Goal: Task Accomplishment & Management: Manage account settings

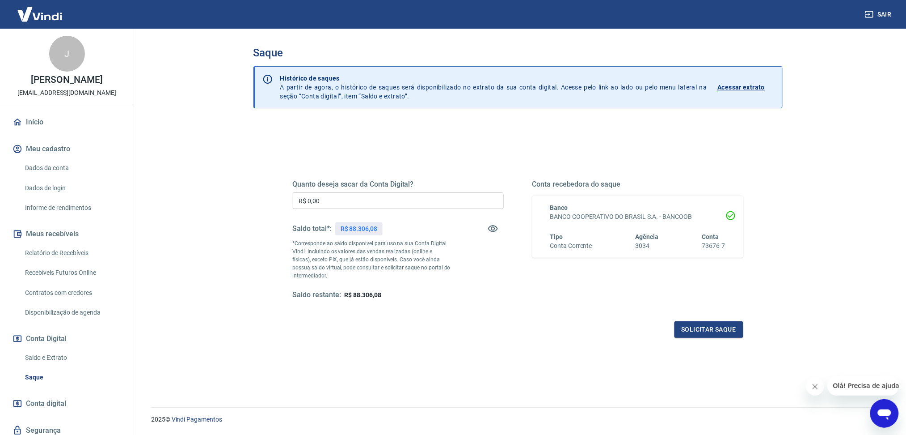
drag, startPoint x: 44, startPoint y: 364, endPoint x: 604, endPoint y: 2, distance: 666.5
click at [44, 364] on link "Saldo e Extrato" at bounding box center [72, 357] width 102 height 18
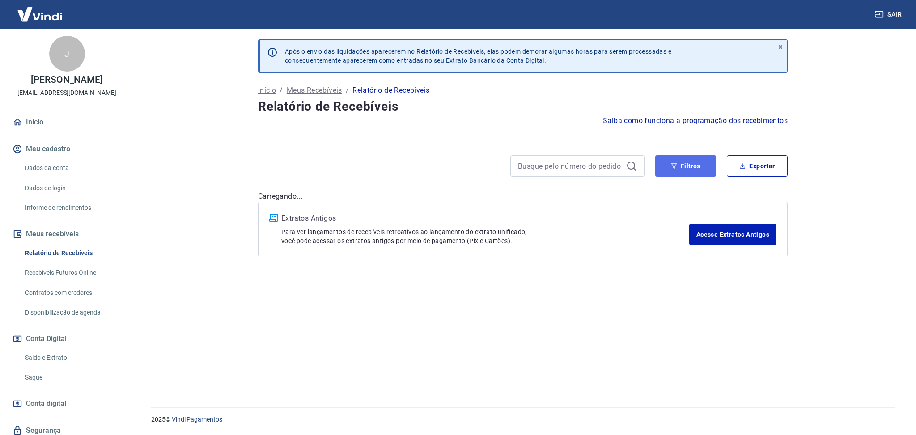
click at [688, 168] on button "Filtros" at bounding box center [685, 165] width 61 height 21
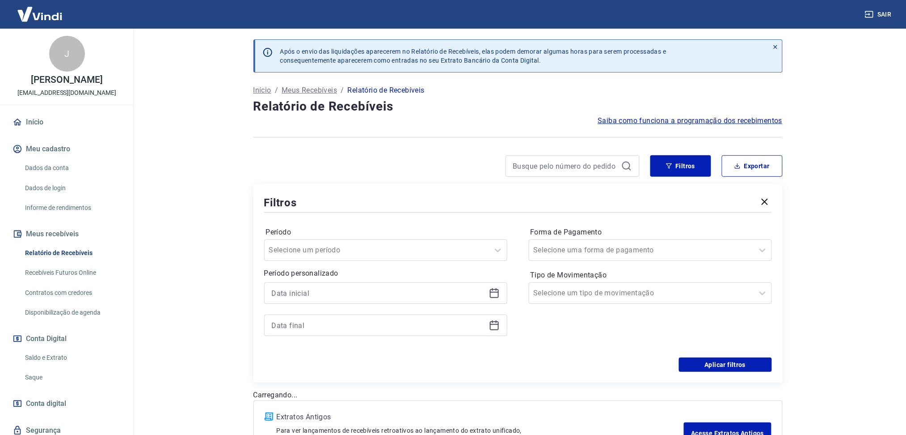
click at [491, 299] on div at bounding box center [385, 292] width 243 height 21
click at [491, 289] on icon at bounding box center [494, 293] width 9 height 9
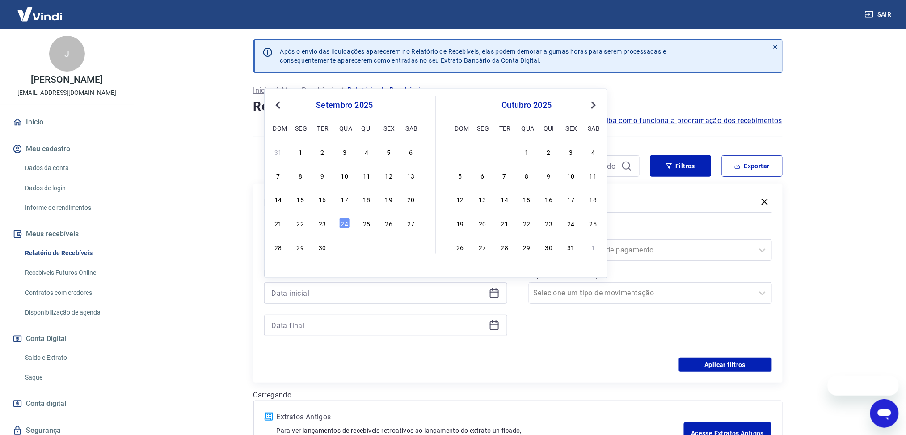
click at [314, 217] on div "21 22 23 24 25 26 27" at bounding box center [345, 222] width 146 height 13
click at [320, 221] on div "23" at bounding box center [322, 222] width 11 height 11
type input "23/09/2025"
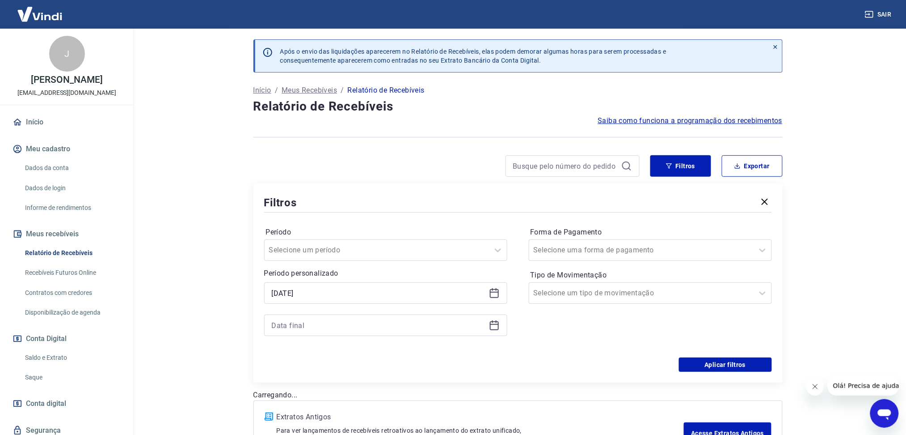
click at [491, 327] on icon at bounding box center [494, 325] width 11 height 11
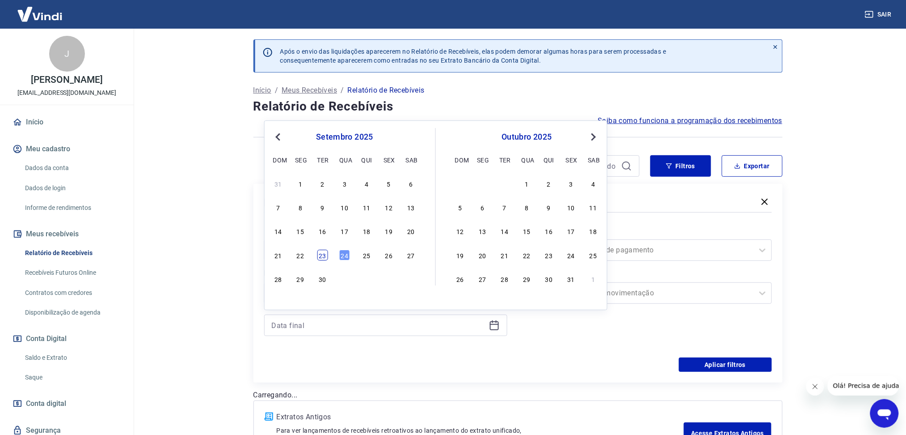
click at [325, 256] on div "23" at bounding box center [322, 255] width 11 height 11
type input "23/09/2025"
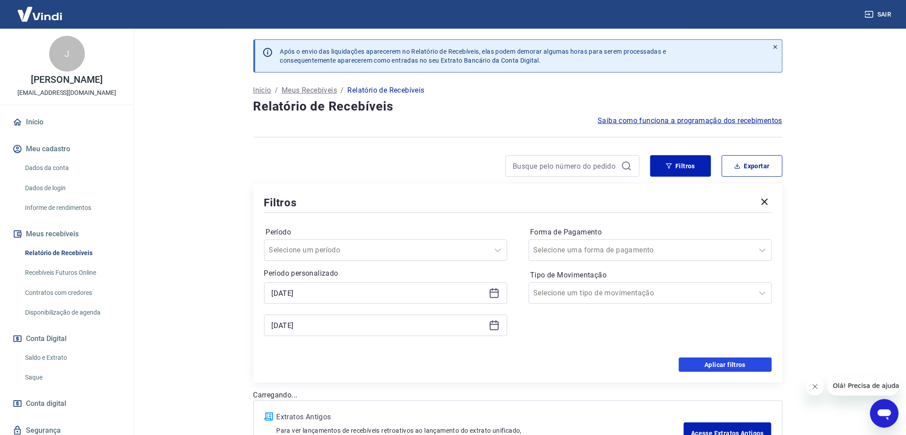
click at [724, 361] on button "Aplicar filtros" at bounding box center [725, 364] width 93 height 14
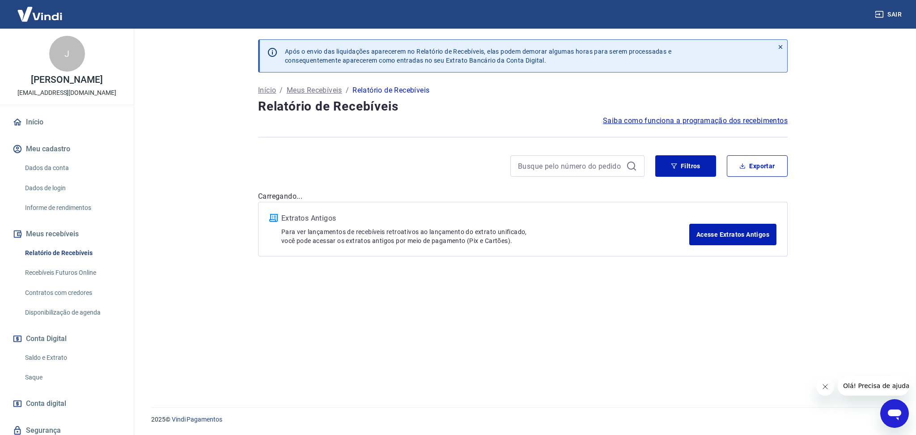
click at [820, 386] on button "Fechar mensagem da empresa" at bounding box center [825, 386] width 18 height 18
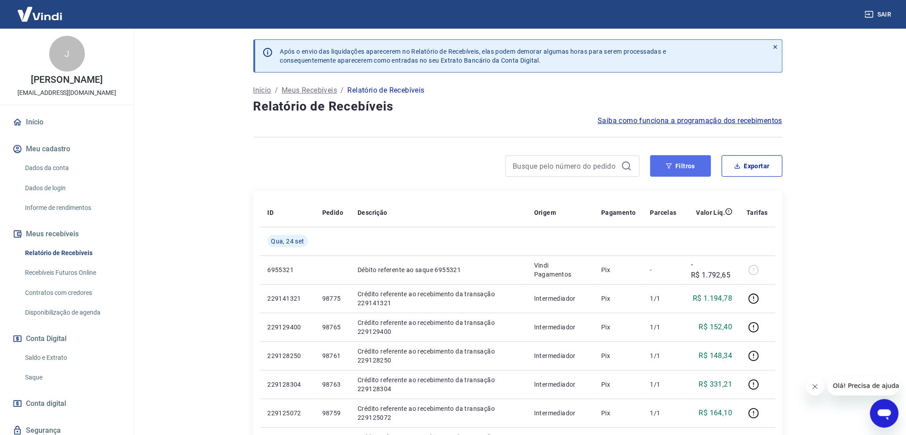
click at [658, 170] on button "Filtros" at bounding box center [681, 165] width 61 height 21
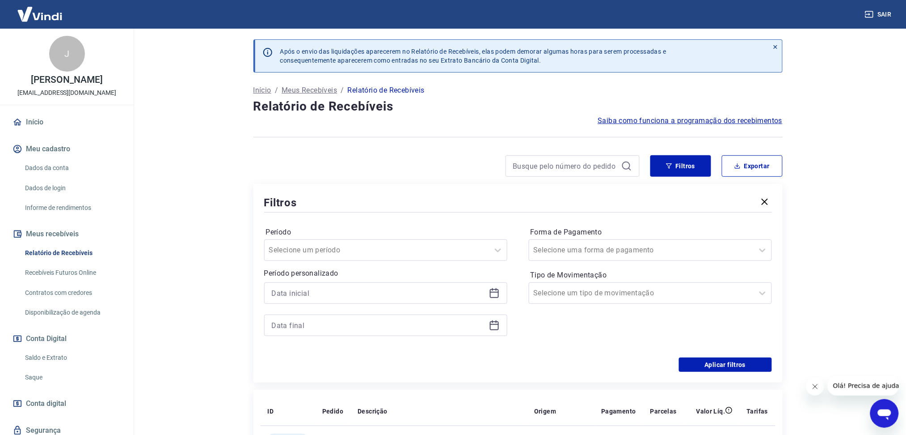
click at [491, 293] on icon at bounding box center [494, 293] width 9 height 9
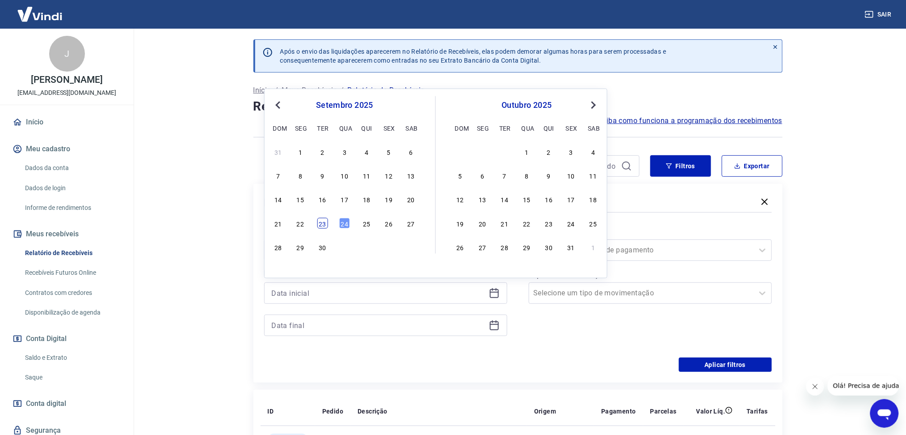
click at [324, 221] on div "23" at bounding box center [322, 222] width 11 height 11
type input "23/09/2025"
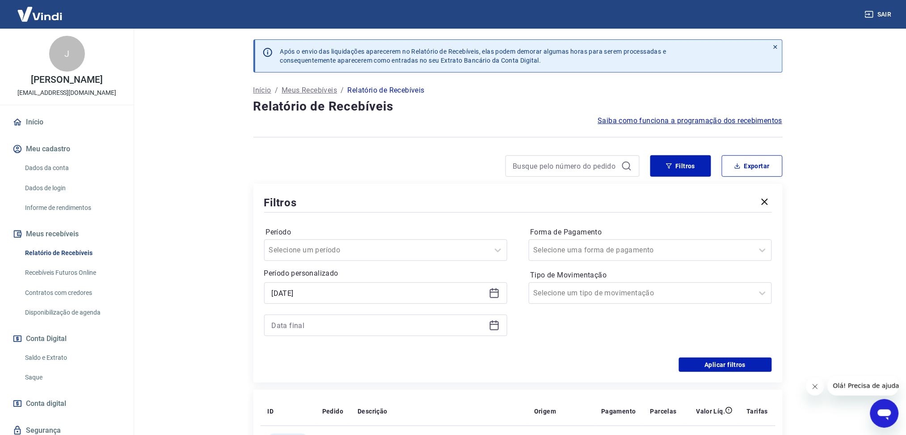
click at [495, 324] on icon at bounding box center [494, 325] width 11 height 11
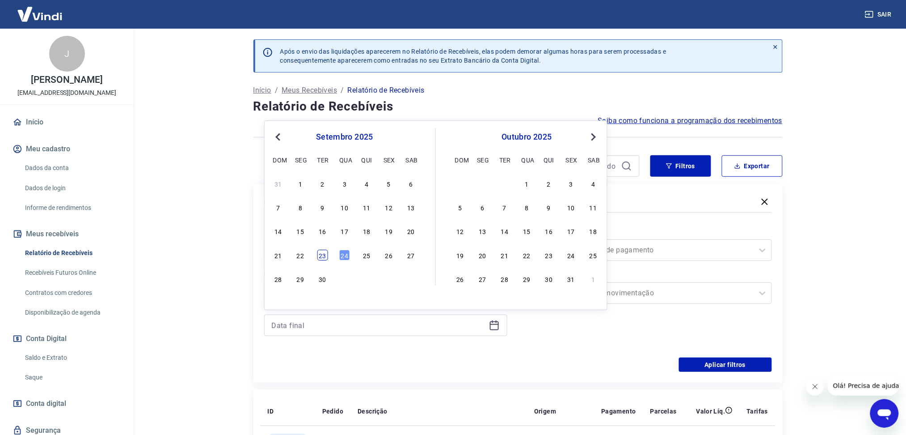
click at [325, 256] on div "23" at bounding box center [322, 255] width 11 height 11
type input "23/09/2025"
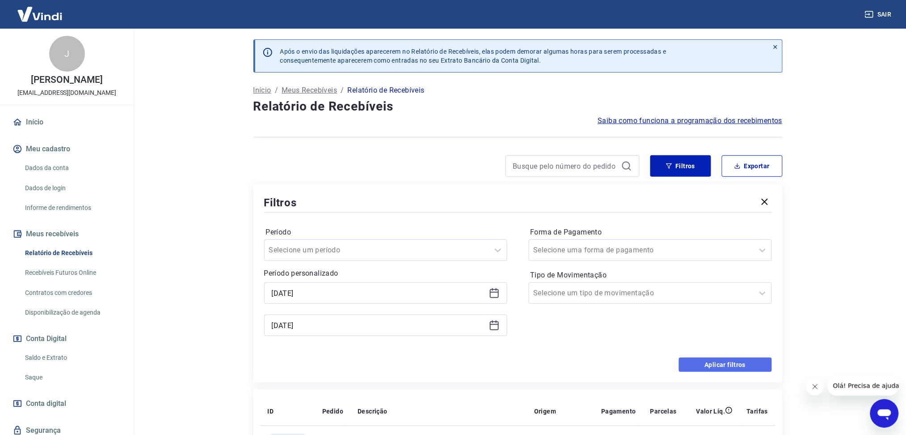
click at [691, 360] on button "Aplicar filtros" at bounding box center [725, 364] width 93 height 14
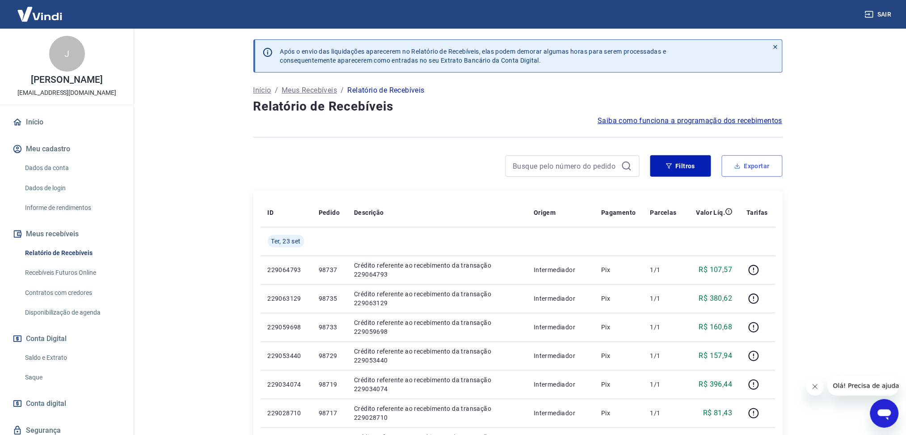
click at [770, 163] on button "Exportar" at bounding box center [752, 165] width 61 height 21
type input "23/09/2025"
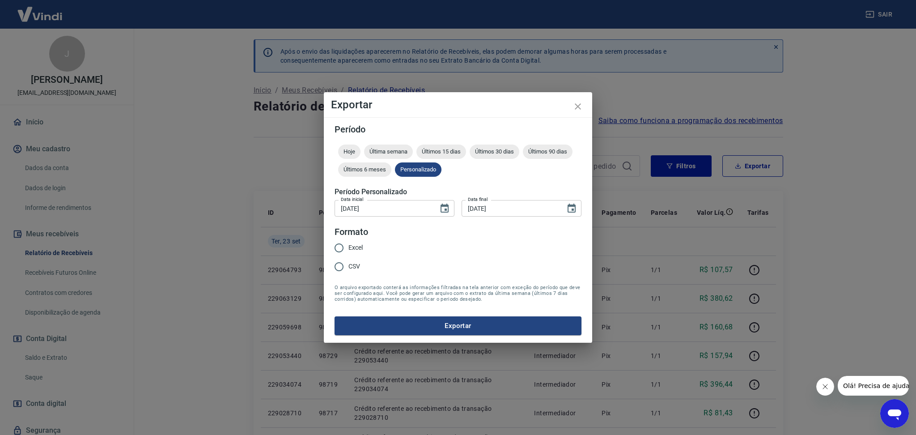
click at [360, 247] on span "Excel" at bounding box center [355, 247] width 14 height 9
click at [348, 247] on input "Excel" at bounding box center [339, 247] width 19 height 19
radio input "true"
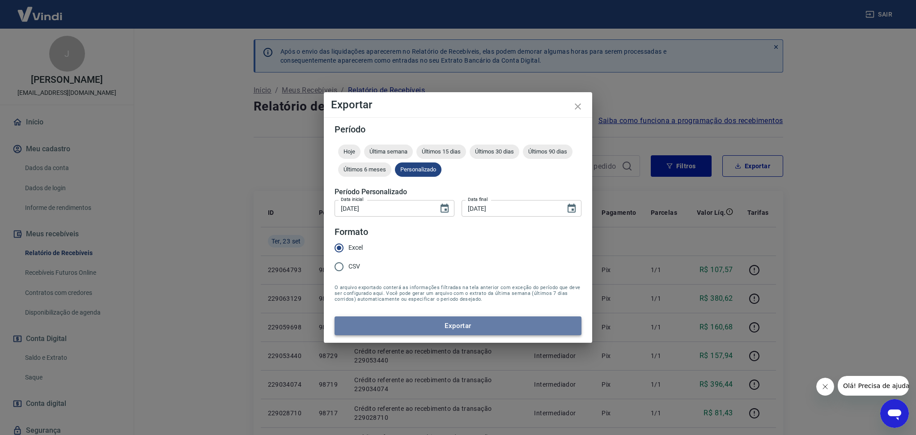
click at [393, 320] on button "Exportar" at bounding box center [457, 325] width 247 height 19
